Goal: Task Accomplishment & Management: Complete application form

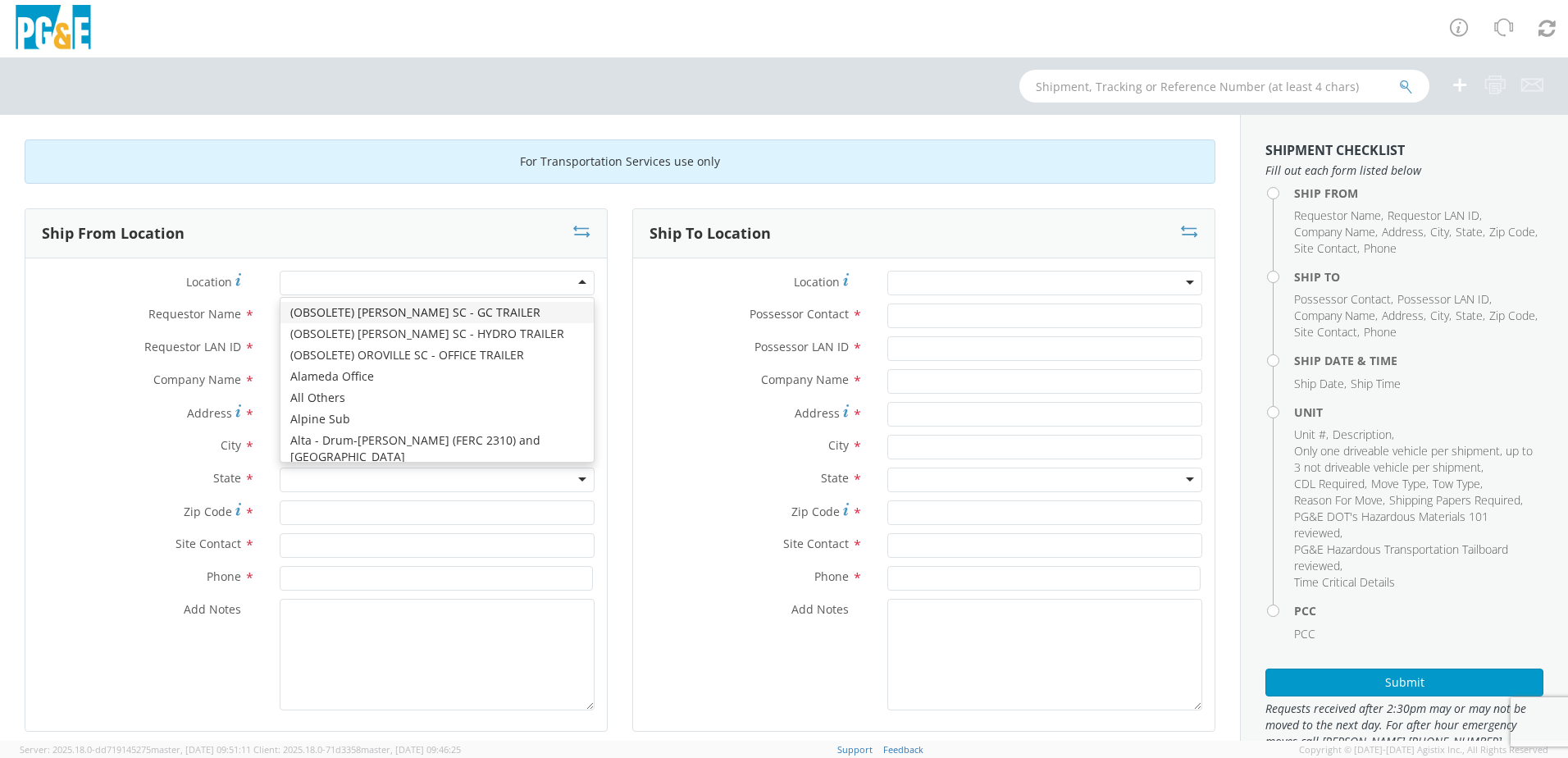
click at [435, 286] on div at bounding box center [438, 282] width 315 height 24
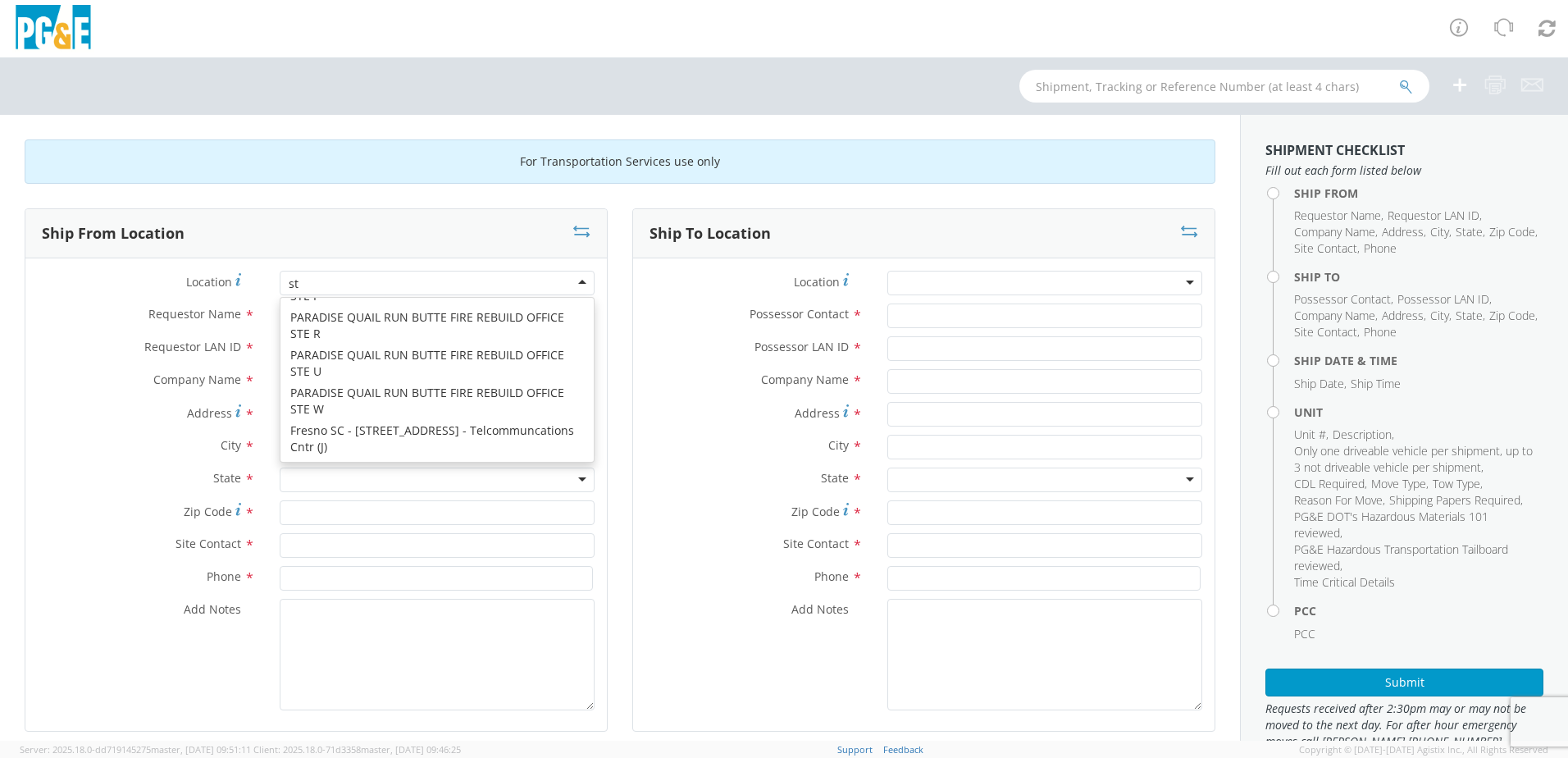
scroll to position [4, 0]
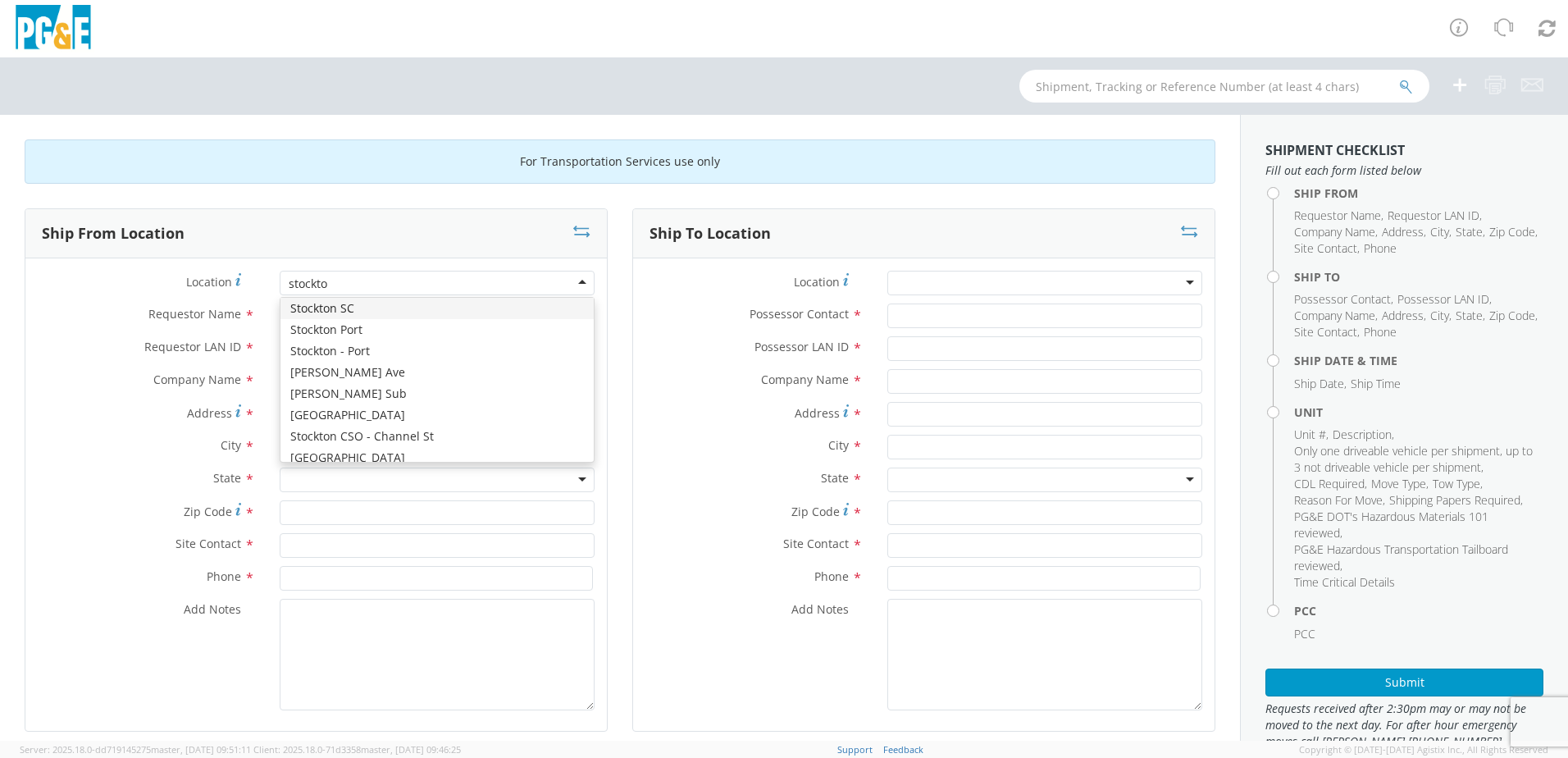
type input "stockton"
type input "PG&E"
type input "[STREET_ADDRESS]"
type input "STOCKTON"
type input "95204"
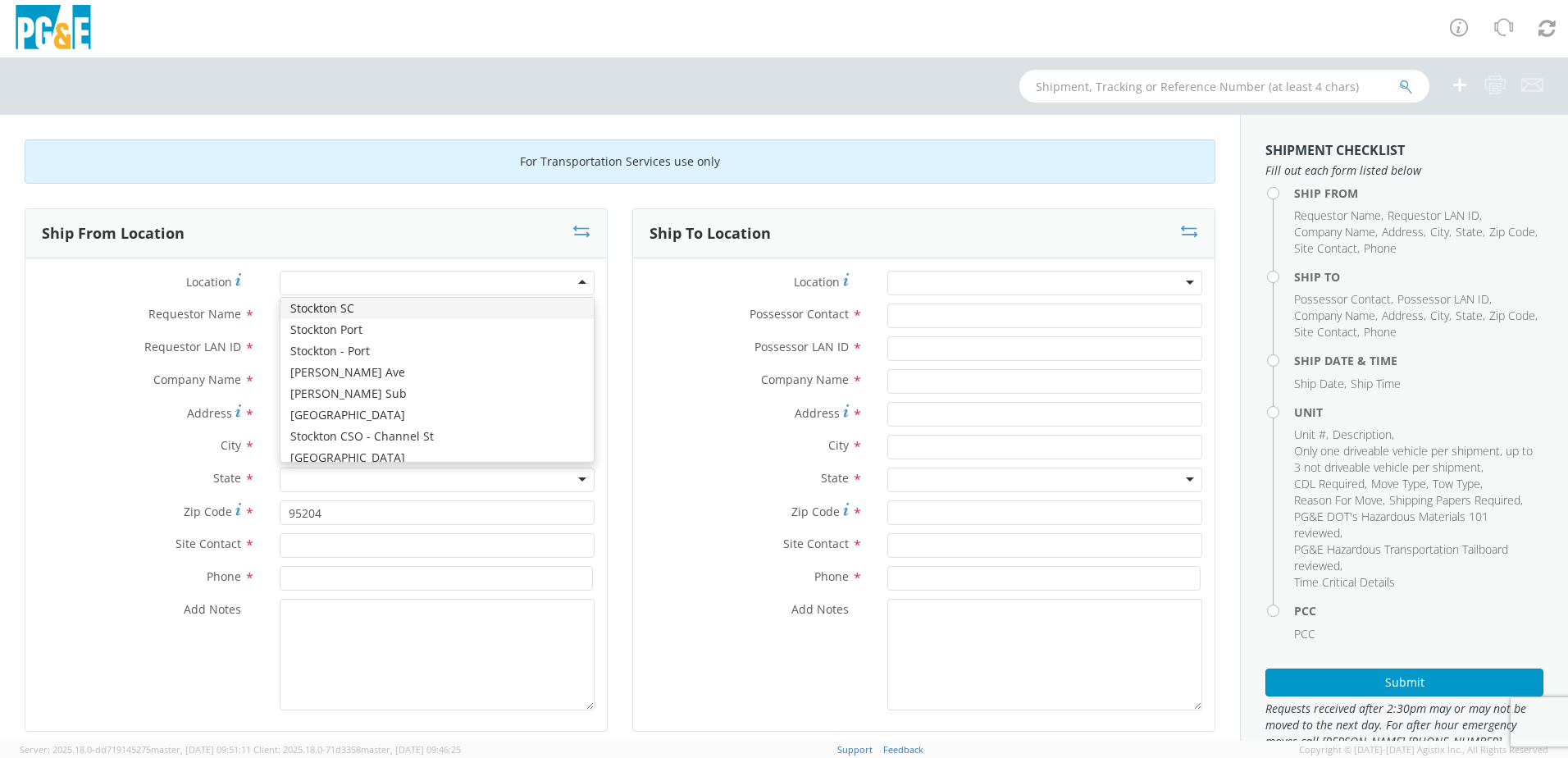
scroll to position [0, 0]
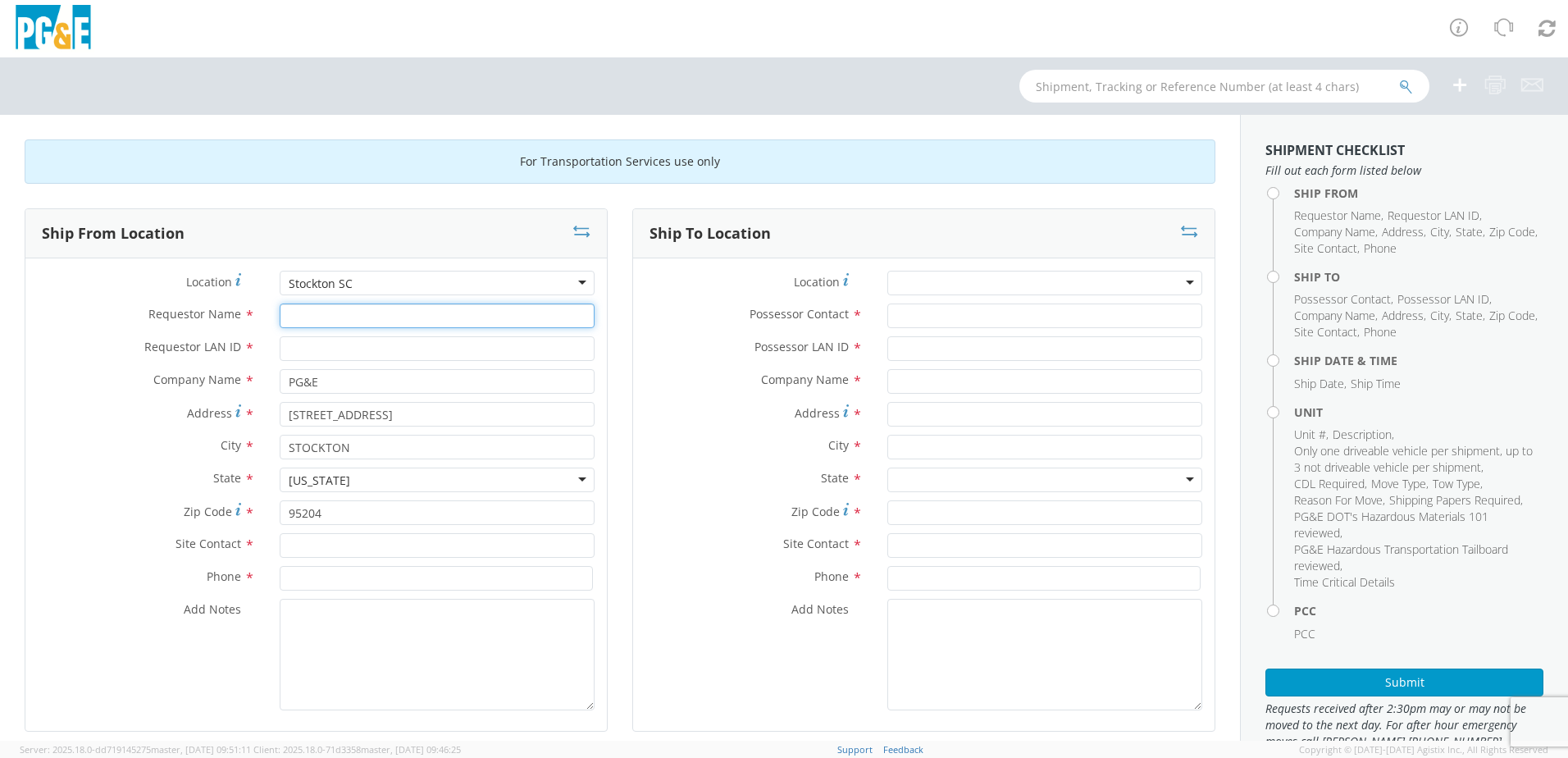
click at [363, 319] on input "Requestor Name *" at bounding box center [438, 315] width 315 height 24
type input "[PERSON_NAME]"
click at [388, 334] on div "Requestor Name * [PERSON_NAME]" at bounding box center [316, 319] width 582 height 32
click at [383, 346] on input "Requestor LAN ID *" at bounding box center [438, 348] width 315 height 24
type input "DGMF"
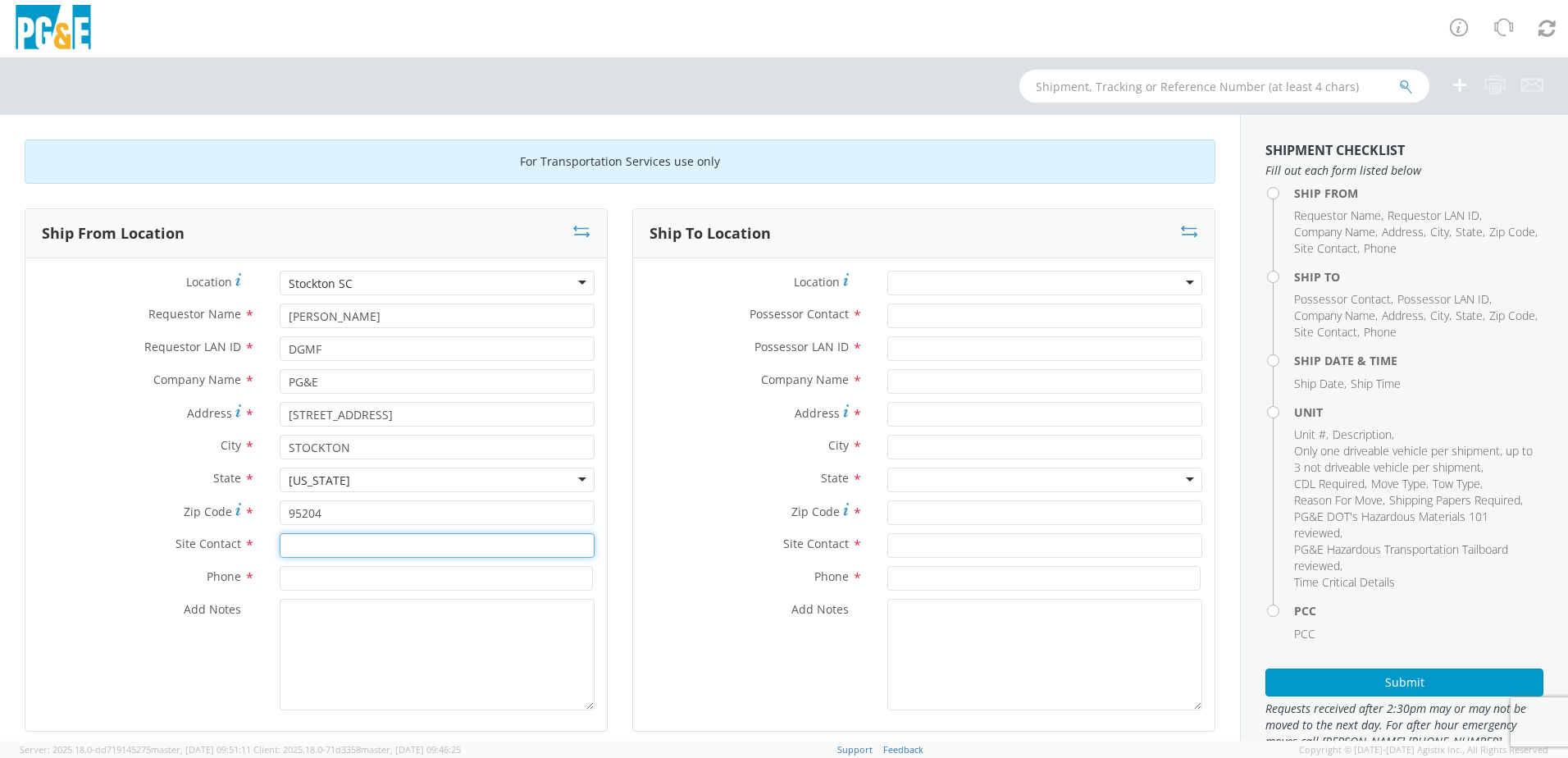
click at [337, 538] on input "text" at bounding box center [438, 545] width 315 height 24
type input "[PERSON_NAME]"
click at [365, 573] on input at bounding box center [437, 578] width 313 height 24
type input "[PHONE_NUMBER]"
click at [1156, 280] on div at bounding box center [1045, 282] width 315 height 24
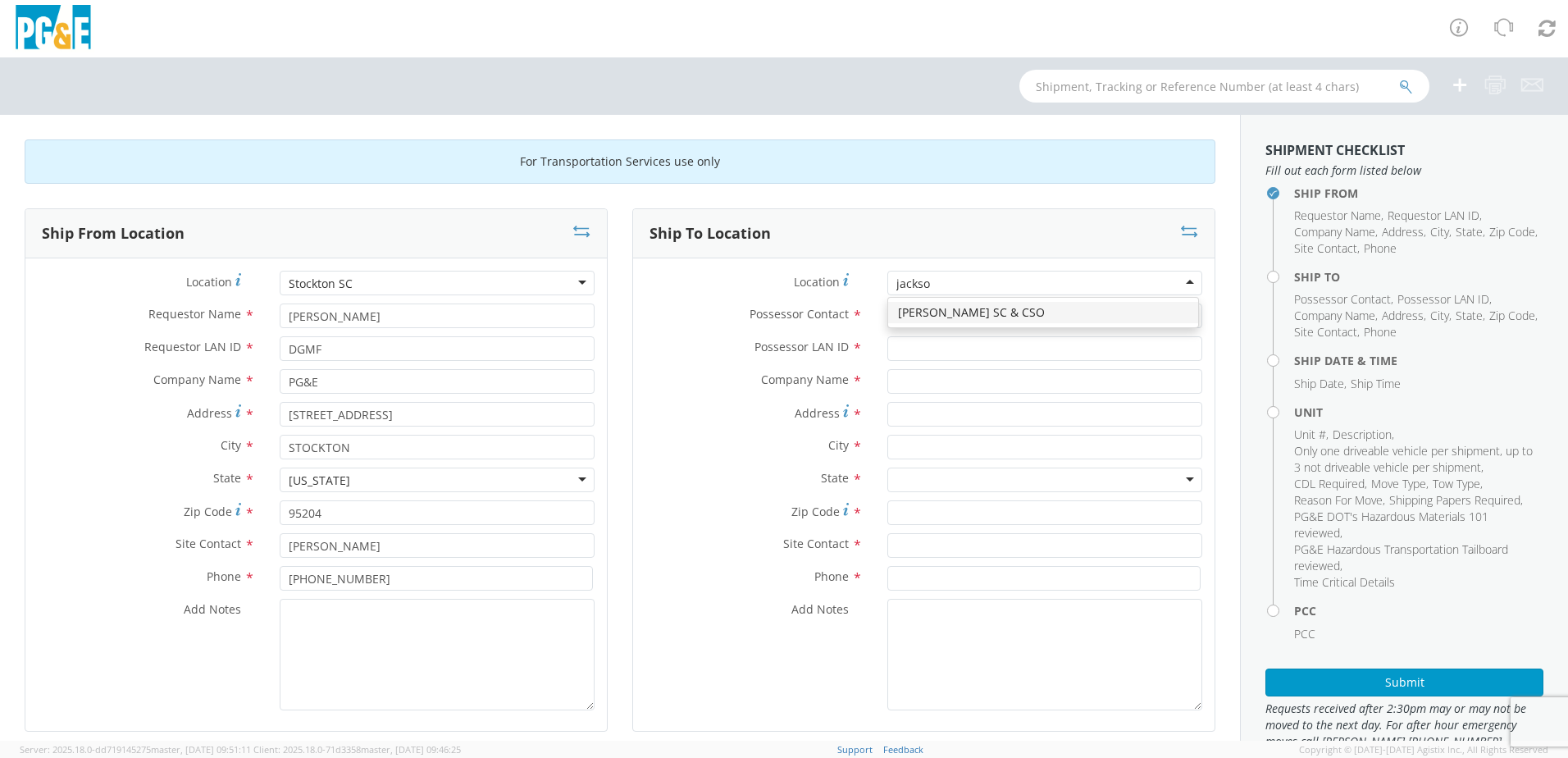
type input "[PERSON_NAME]"
type input "PG&E"
type input "[STREET_ADDRESS][PERSON_NAME]"
type input "[PERSON_NAME]"
type input "95642"
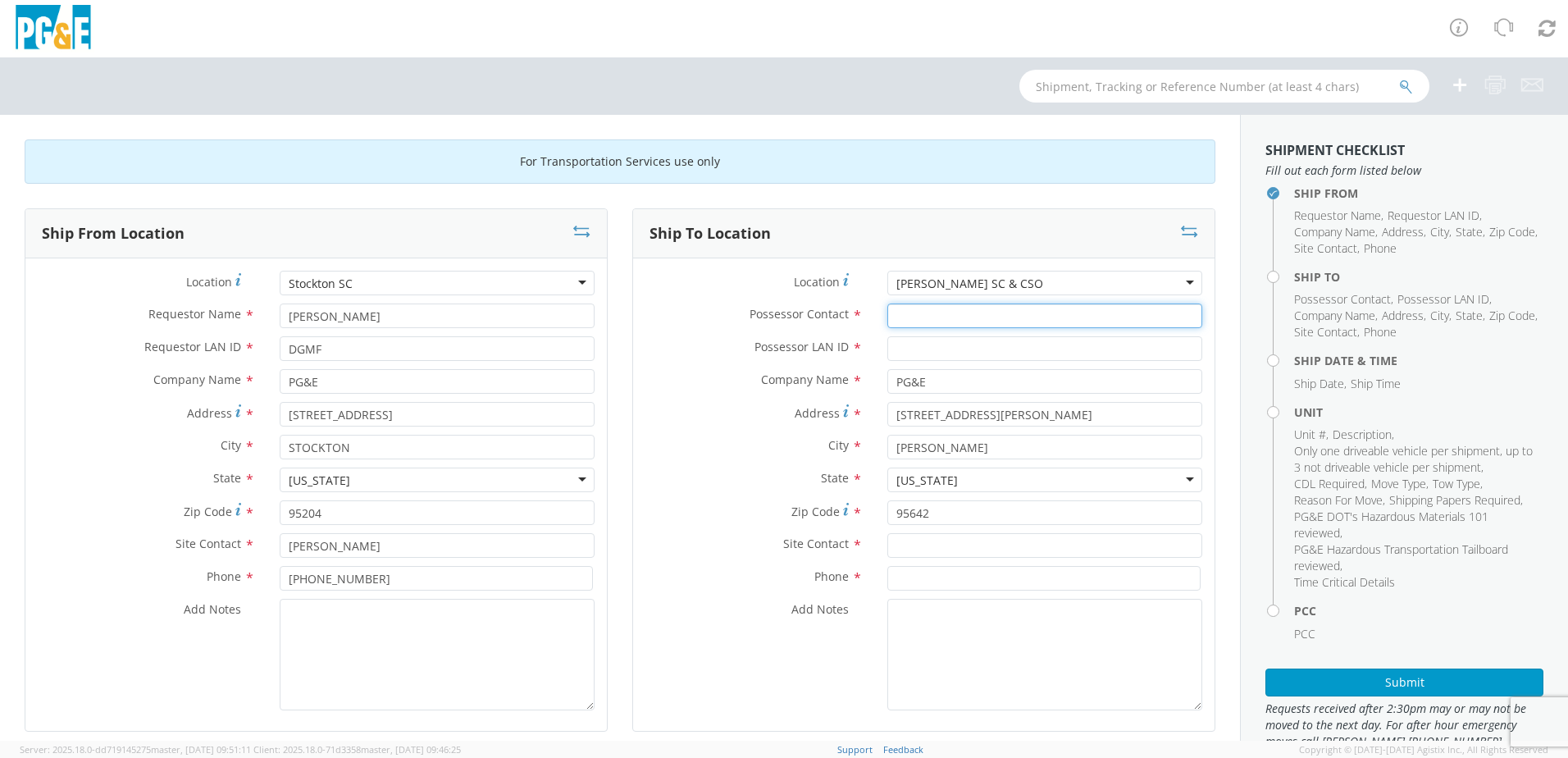
click at [908, 312] on input "Possessor Contact *" at bounding box center [1045, 315] width 315 height 24
type input "[PERSON_NAME]"
click at [946, 358] on input "Possessor LAN ID *" at bounding box center [1045, 348] width 315 height 24
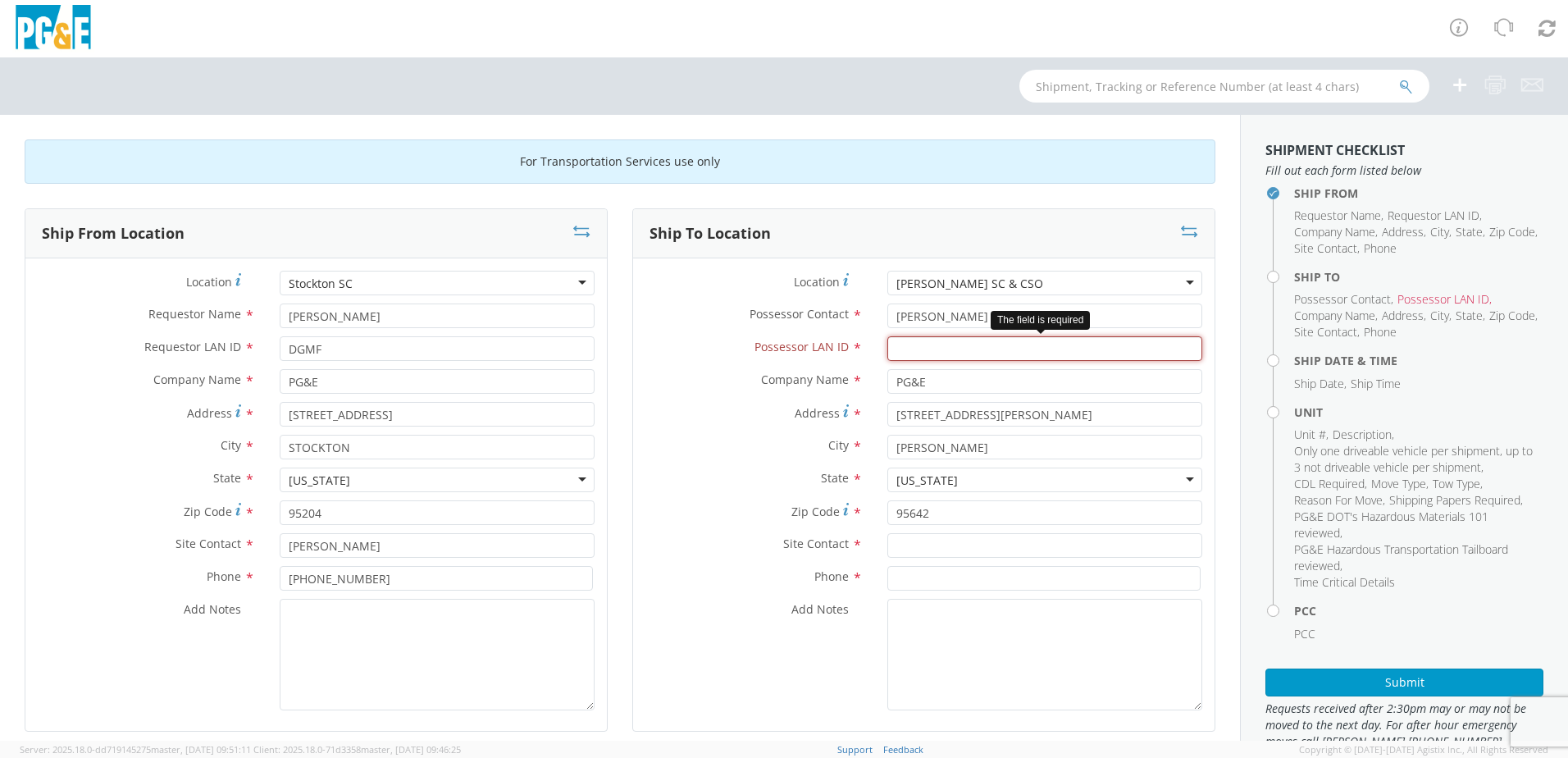
click at [965, 340] on input "Possessor LAN ID *" at bounding box center [1045, 348] width 315 height 24
type input "wpr5"
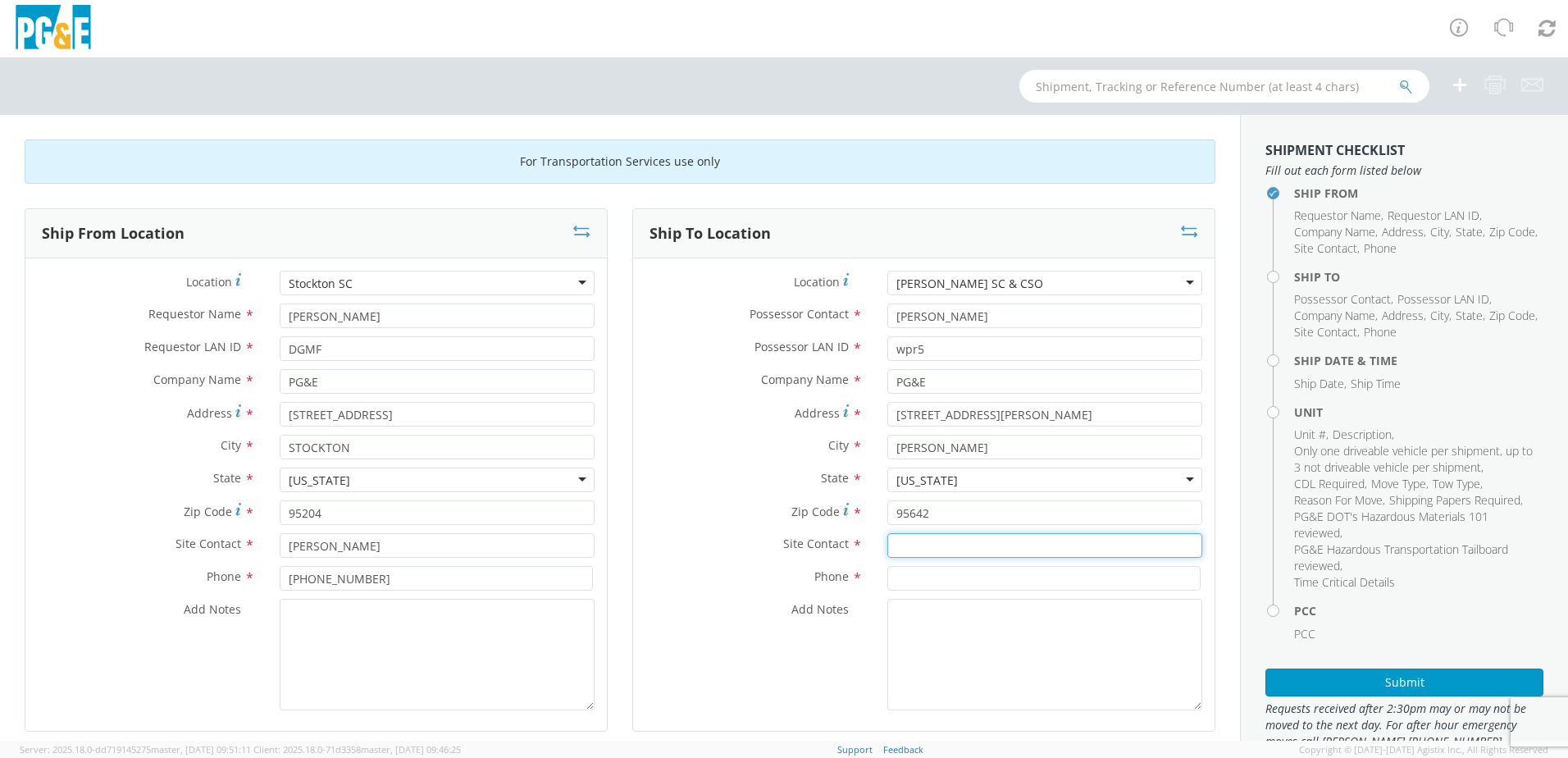
click at [903, 545] on input "text" at bounding box center [1045, 545] width 315 height 24
type input "l"
type input "[PERSON_NAME]"
click at [945, 580] on input at bounding box center [1044, 578] width 313 height 24
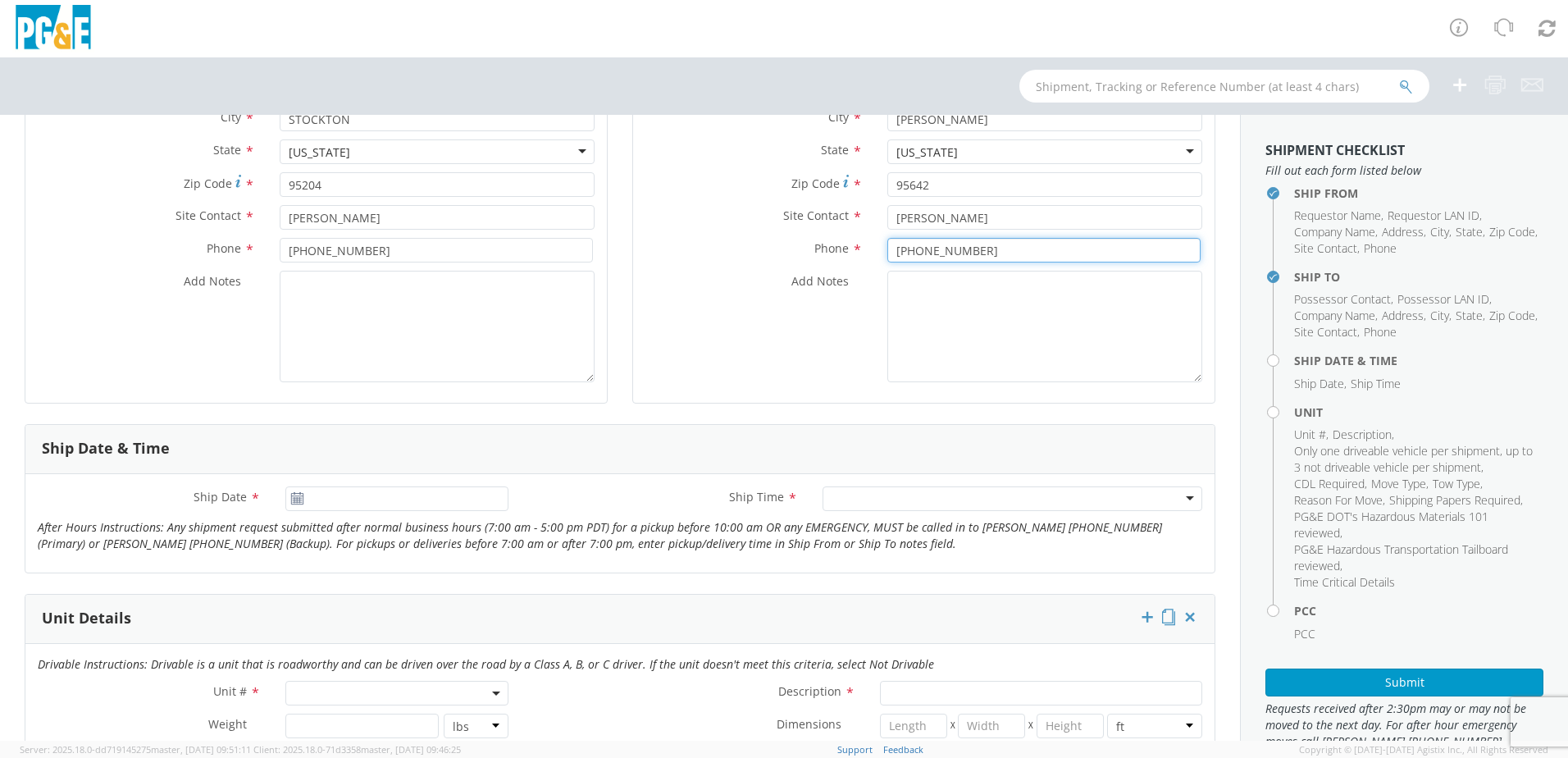
scroll to position [492, 0]
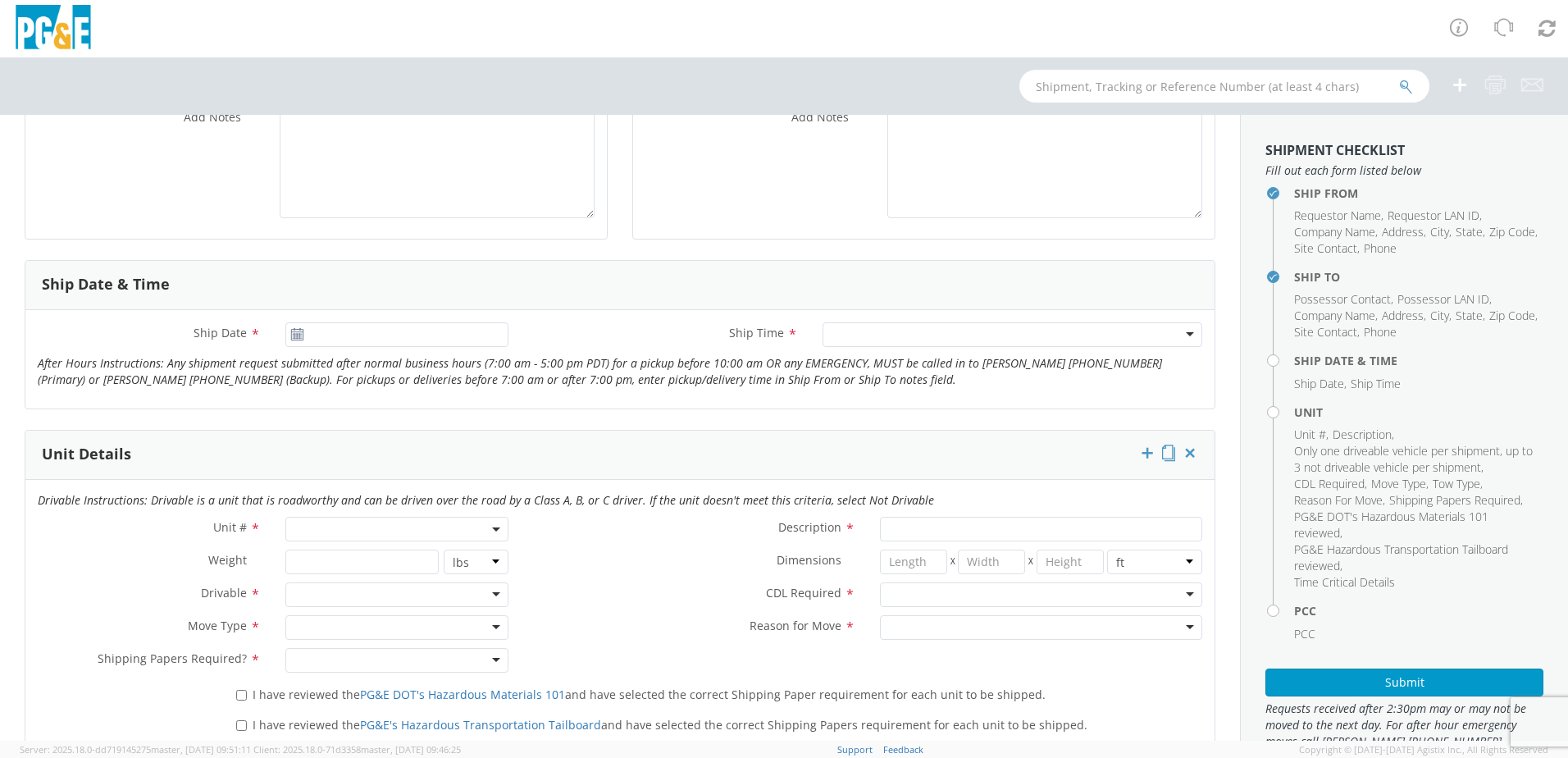
type input "[PHONE_NUMBER]"
click at [290, 336] on icon at bounding box center [297, 334] width 14 height 13
click at [296, 334] on use at bounding box center [297, 334] width 12 height 12
click at [295, 332] on icon at bounding box center [297, 334] width 14 height 13
type input "[DATE]"
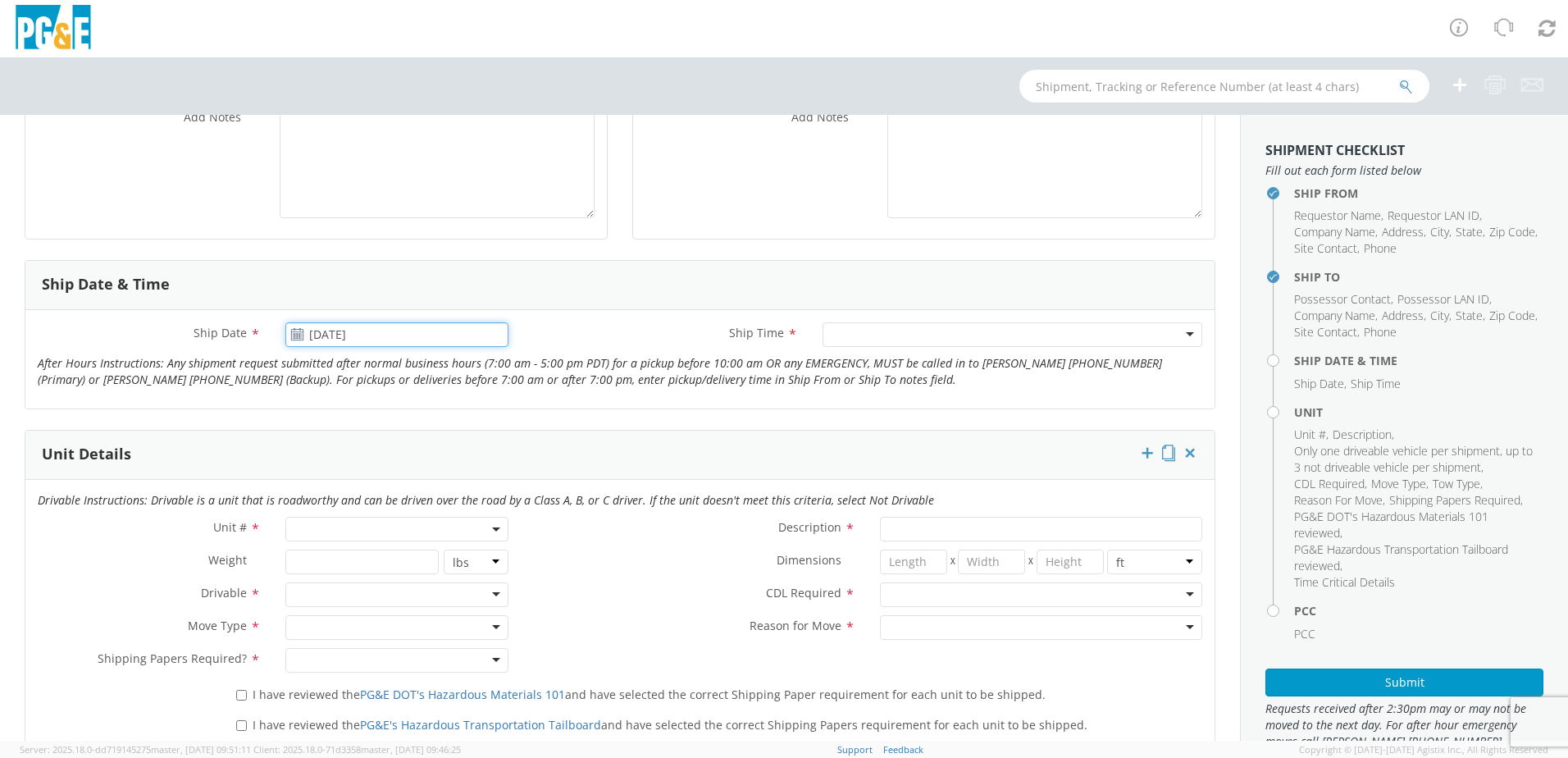
click at [330, 331] on input "[DATE]" at bounding box center [397, 334] width 223 height 24
click at [429, 435] on td "11" at bounding box center [429, 438] width 28 height 24
click at [1088, 334] on div at bounding box center [1013, 334] width 380 height 24
click at [403, 528] on span at bounding box center [397, 529] width 223 height 24
click at [369, 558] on input "search" at bounding box center [396, 555] width 213 height 24
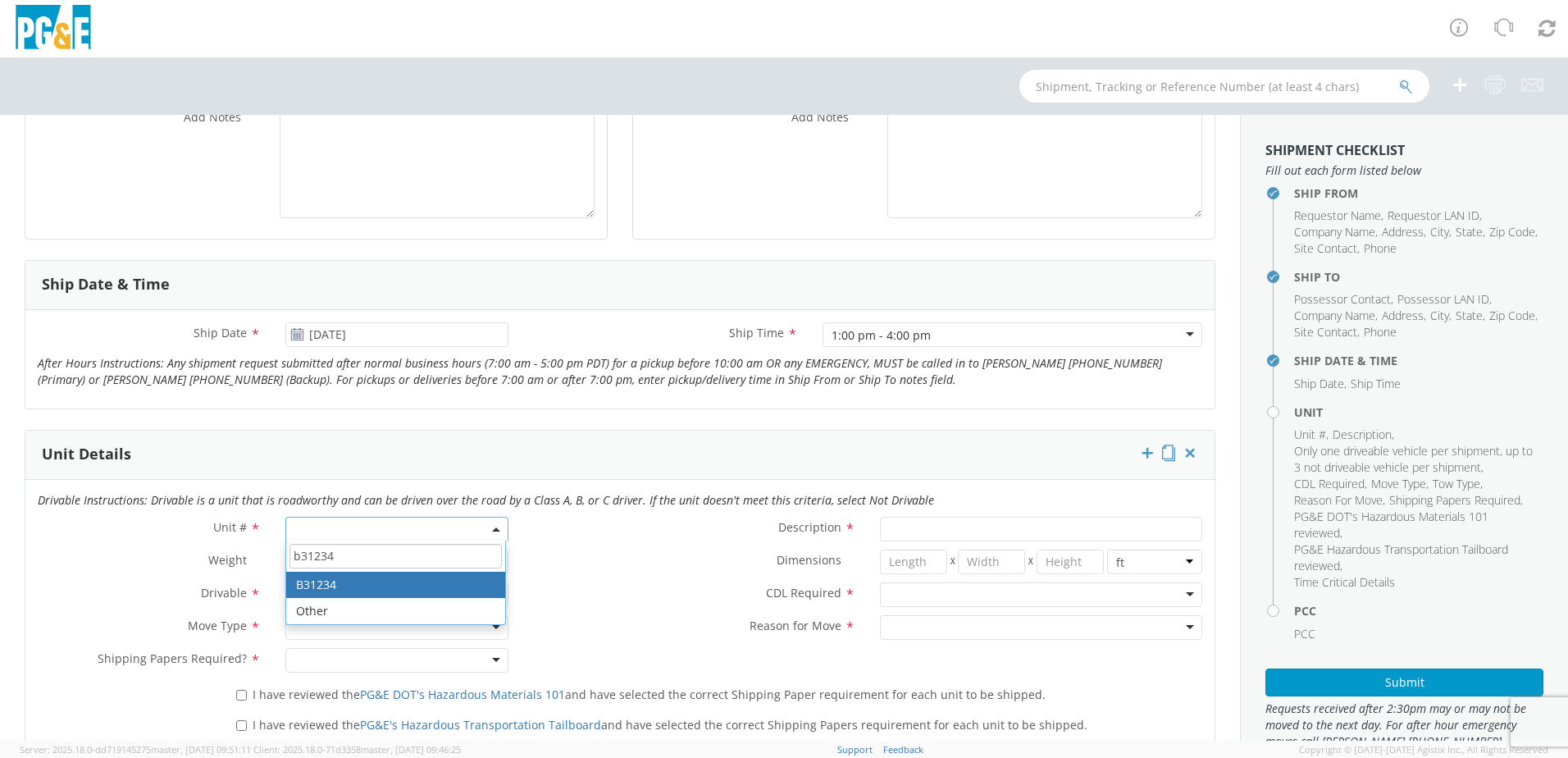
type input "b31234"
type input "TRUCK; TROUBLE W/AERIAL 4X4"
type input "19500"
select select "B31234"
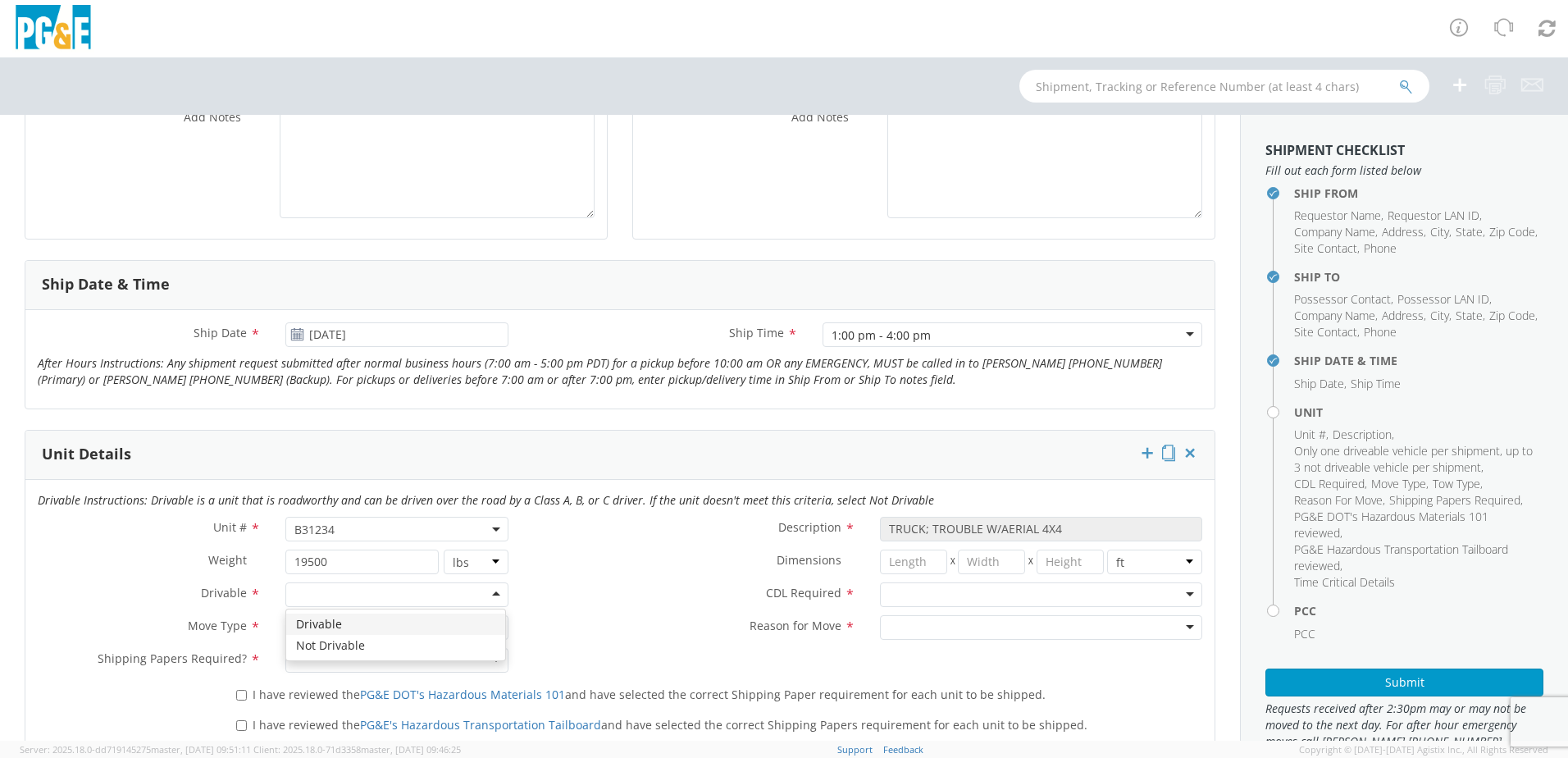
click at [442, 598] on div at bounding box center [397, 594] width 223 height 24
click at [458, 629] on div at bounding box center [397, 627] width 223 height 24
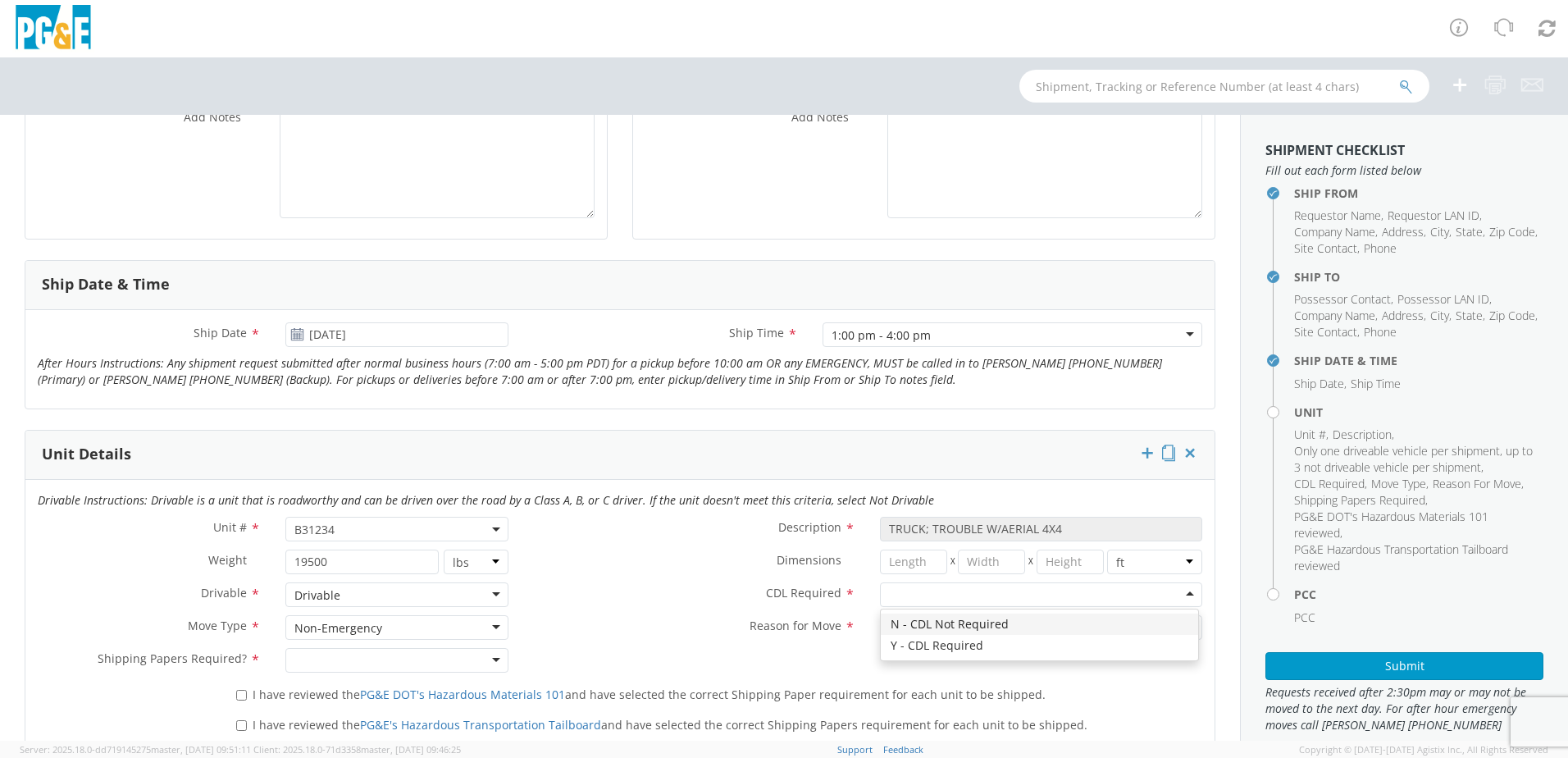
click at [902, 593] on div at bounding box center [1041, 594] width 322 height 24
click at [902, 630] on div at bounding box center [1041, 627] width 322 height 24
click at [329, 659] on div at bounding box center [397, 660] width 223 height 24
click at [228, 697] on div "I have reviewed the PG&E DOT's Hazardous Materials 101 and have selected the co…" at bounding box center [720, 691] width 991 height 23
click at [236, 697] on input "I have reviewed the PG&E DOT's Hazardous Materials 101 and have selected the co…" at bounding box center [241, 694] width 11 height 11
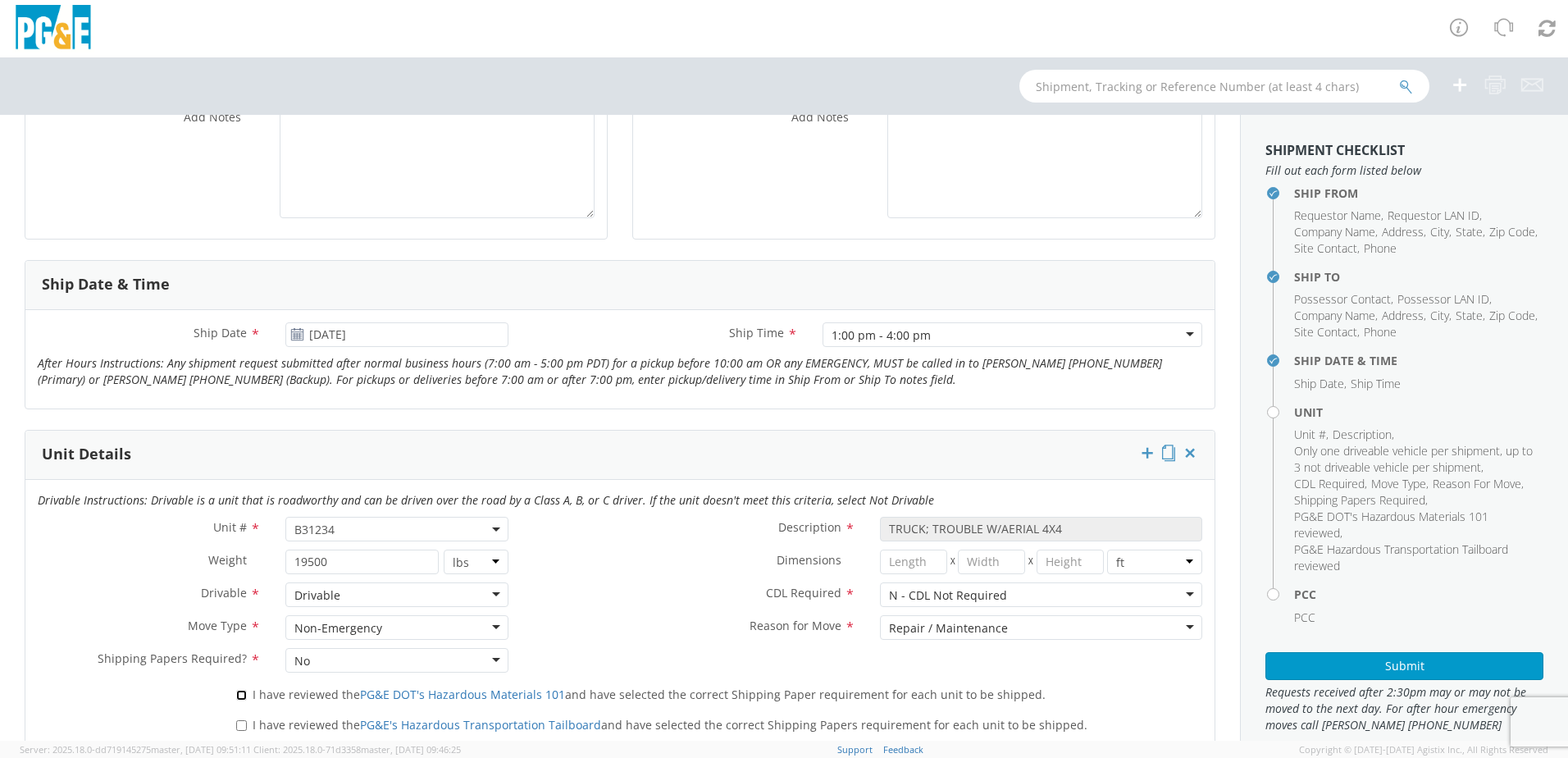
checkbox input "true"
click at [236, 724] on input "I have reviewed the PG&E's Hazardous Transportation Tailboard and have selected…" at bounding box center [241, 725] width 11 height 11
checkbox input "true"
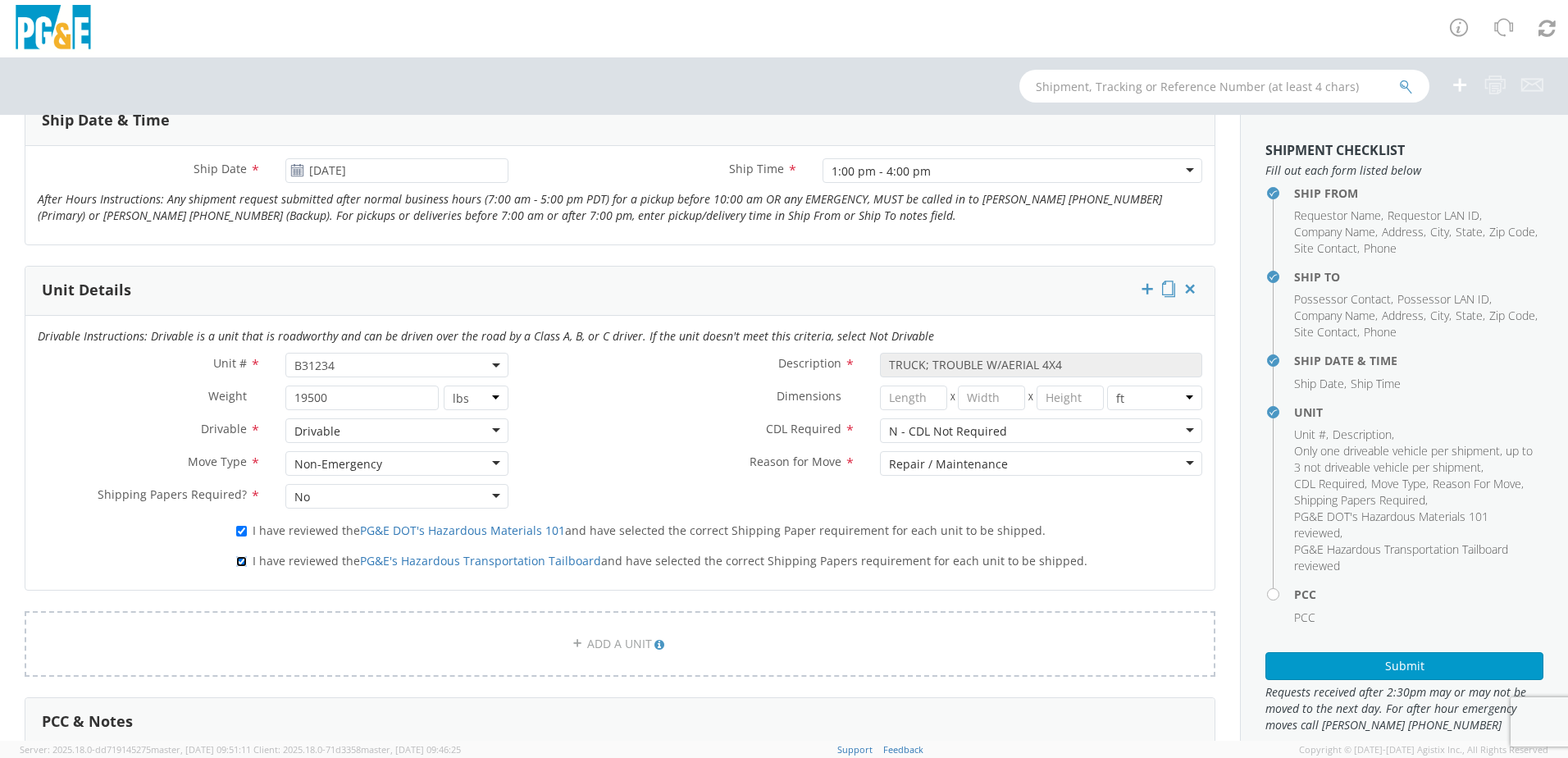
scroll to position [738, 0]
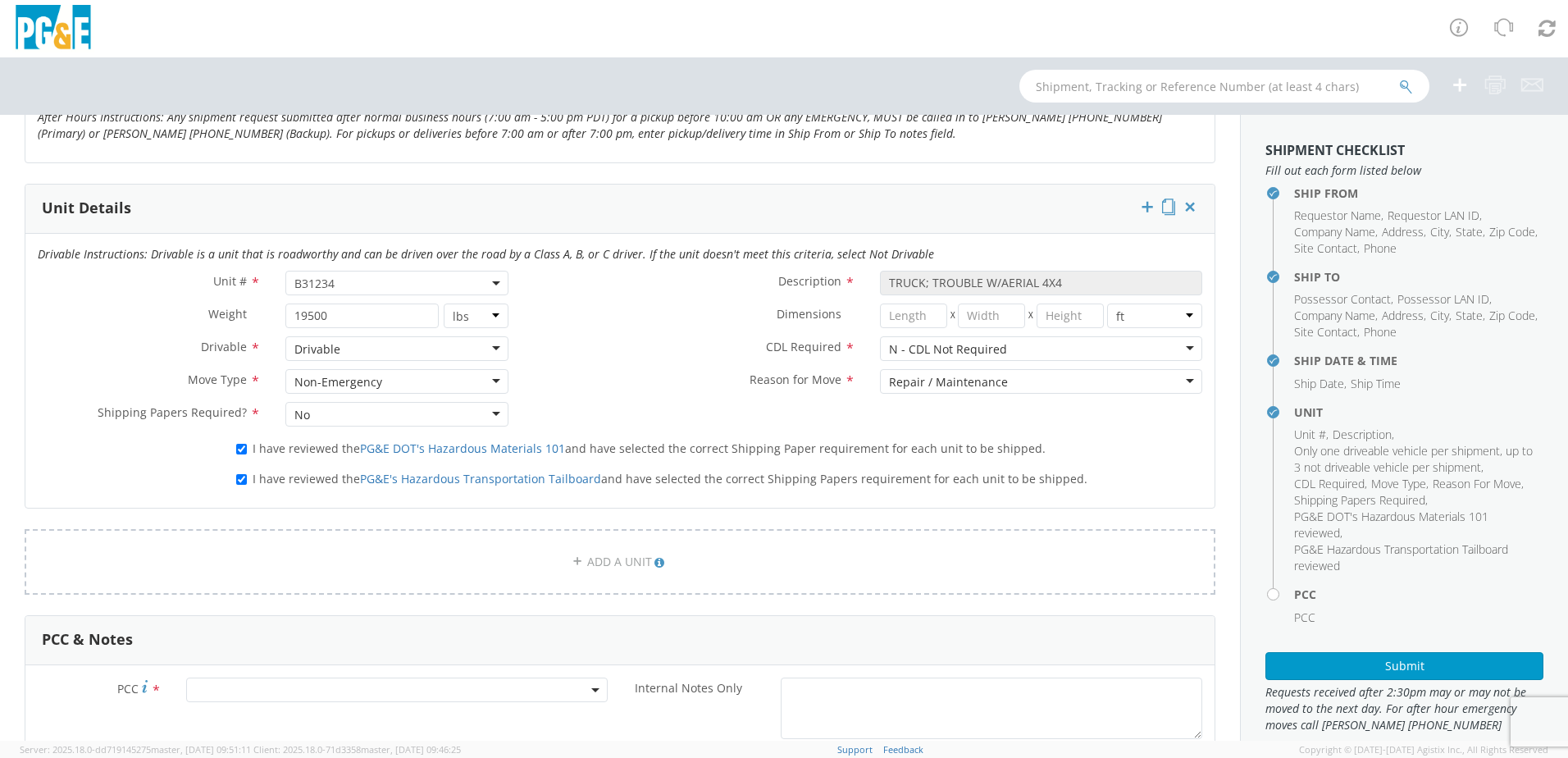
click at [287, 687] on span at bounding box center [397, 689] width 421 height 24
click at [261, 624] on input "number" at bounding box center [394, 636] width 408 height 24
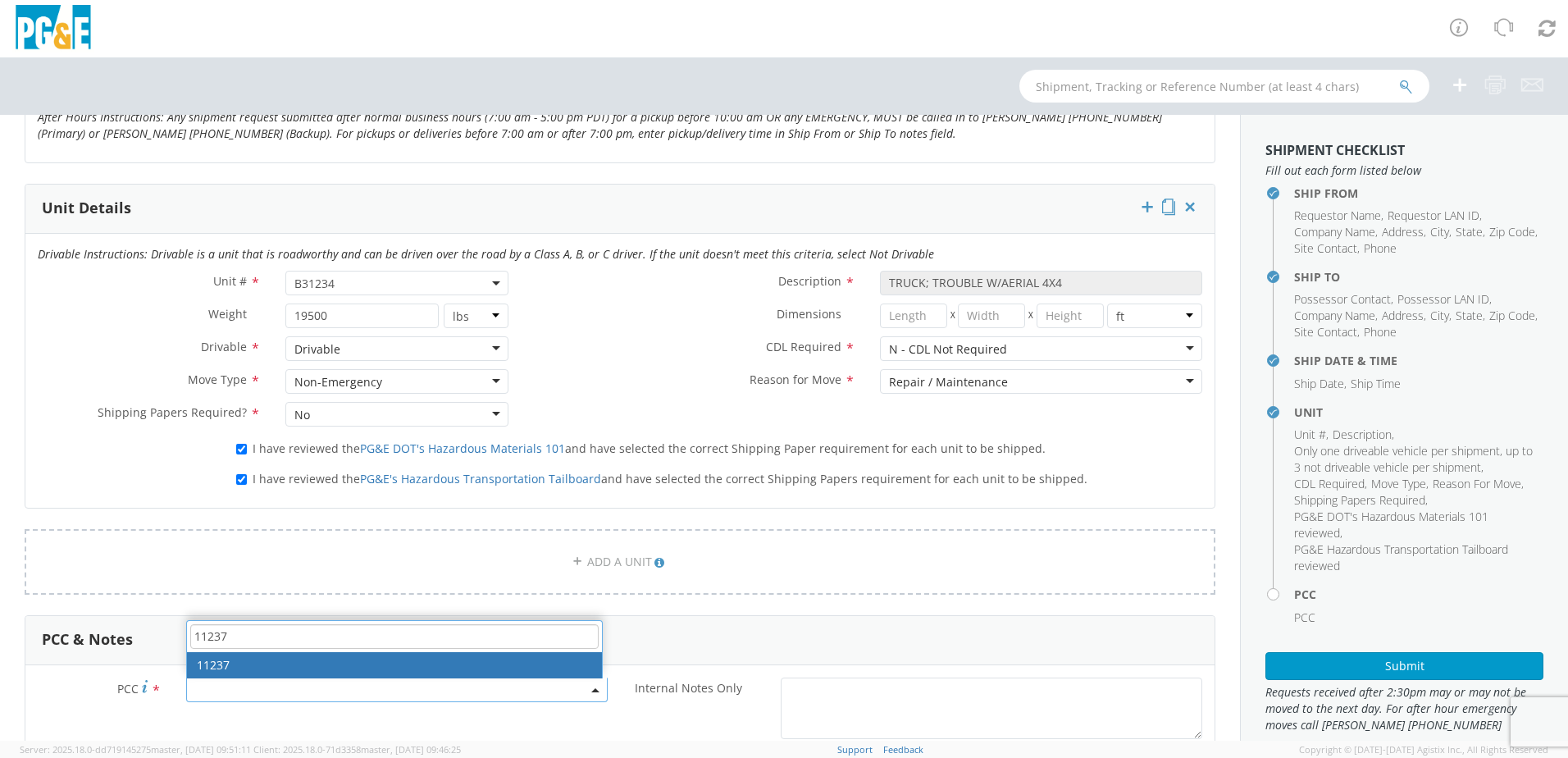
type input "11237"
select select "11237"
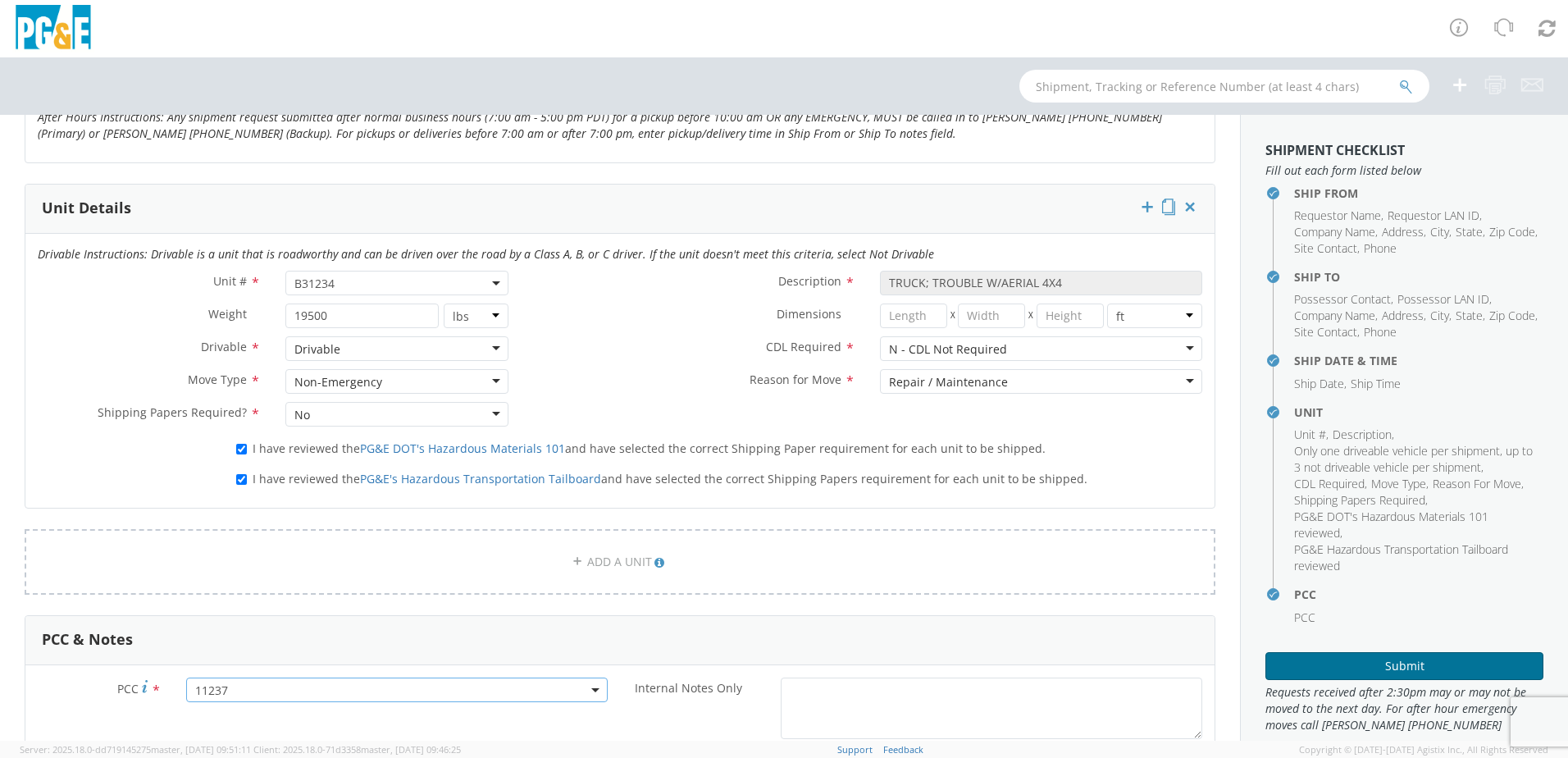
click at [1363, 663] on button "Submit" at bounding box center [1404, 666] width 278 height 27
